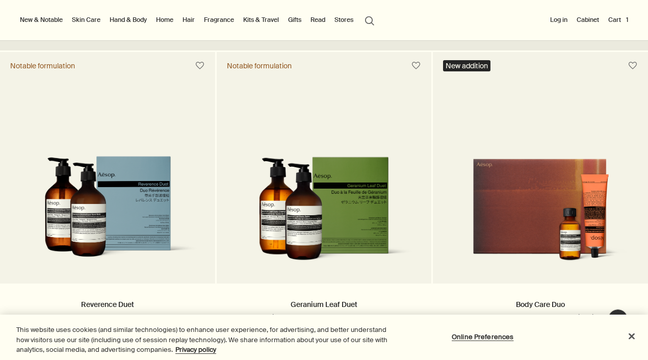
scroll to position [162, 0]
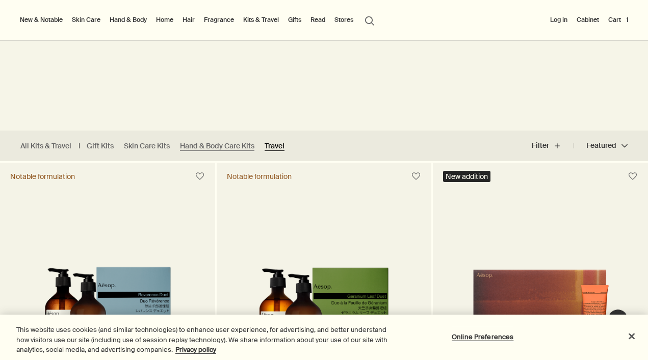
click at [275, 146] on link "Travel" at bounding box center [274, 146] width 20 height 10
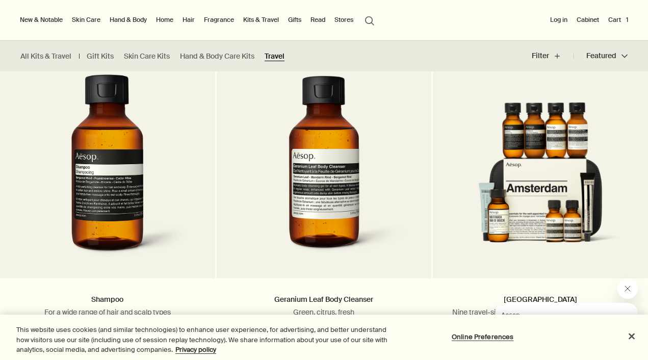
scroll to position [1764, 0]
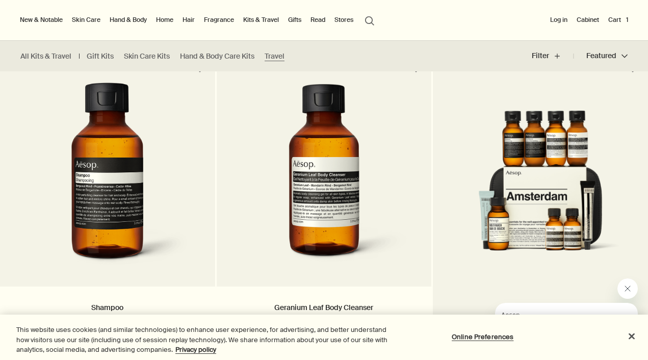
click at [555, 197] on img at bounding box center [540, 190] width 184 height 161
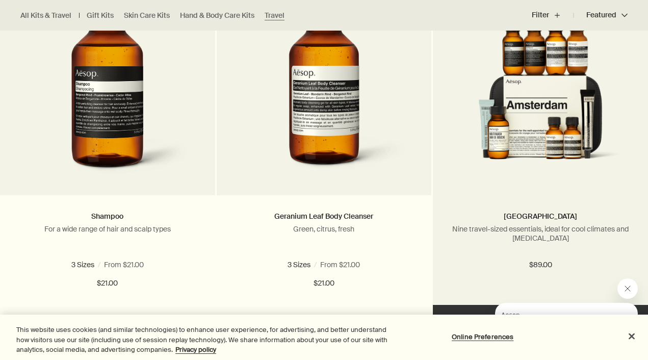
scroll to position [1857, 0]
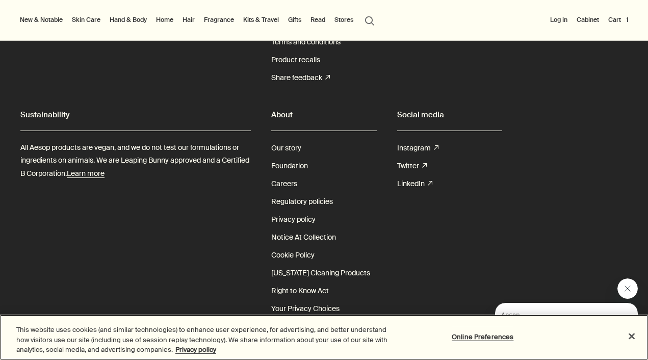
scroll to position [1788, 0]
